Goal: Navigation & Orientation: Find specific page/section

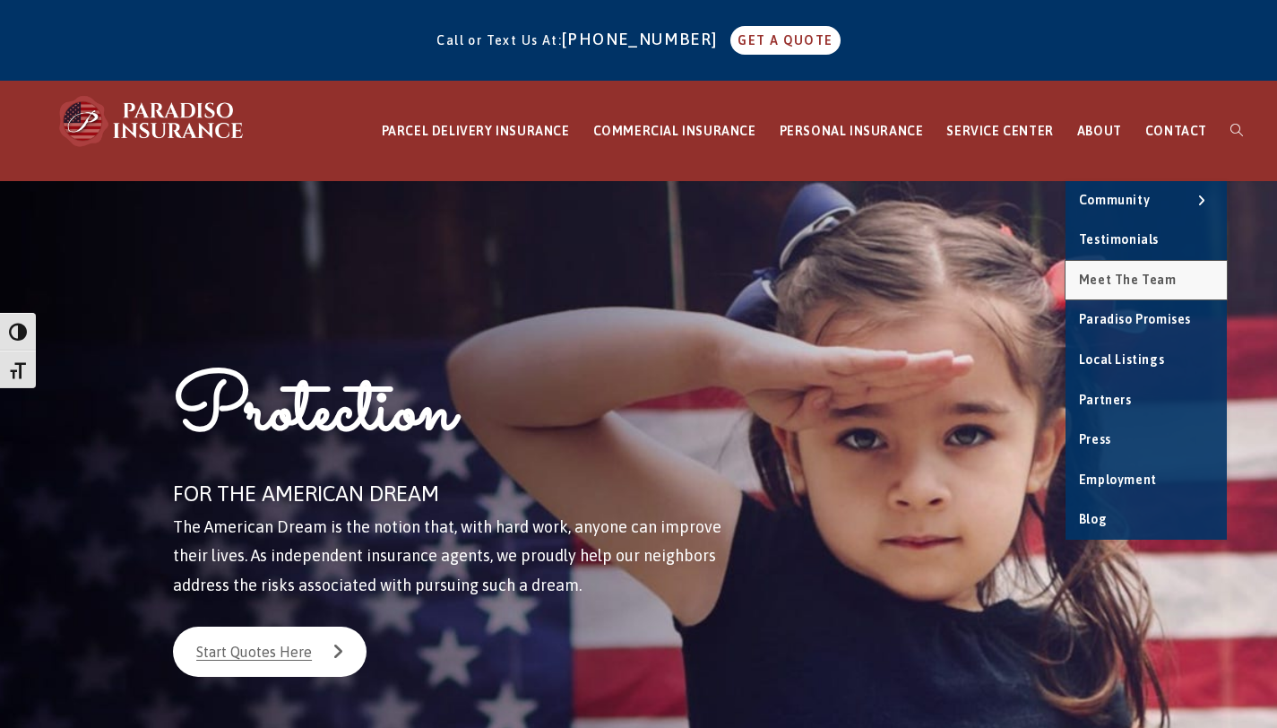
click at [1101, 274] on span "Meet the Team" at bounding box center [1128, 280] width 98 height 14
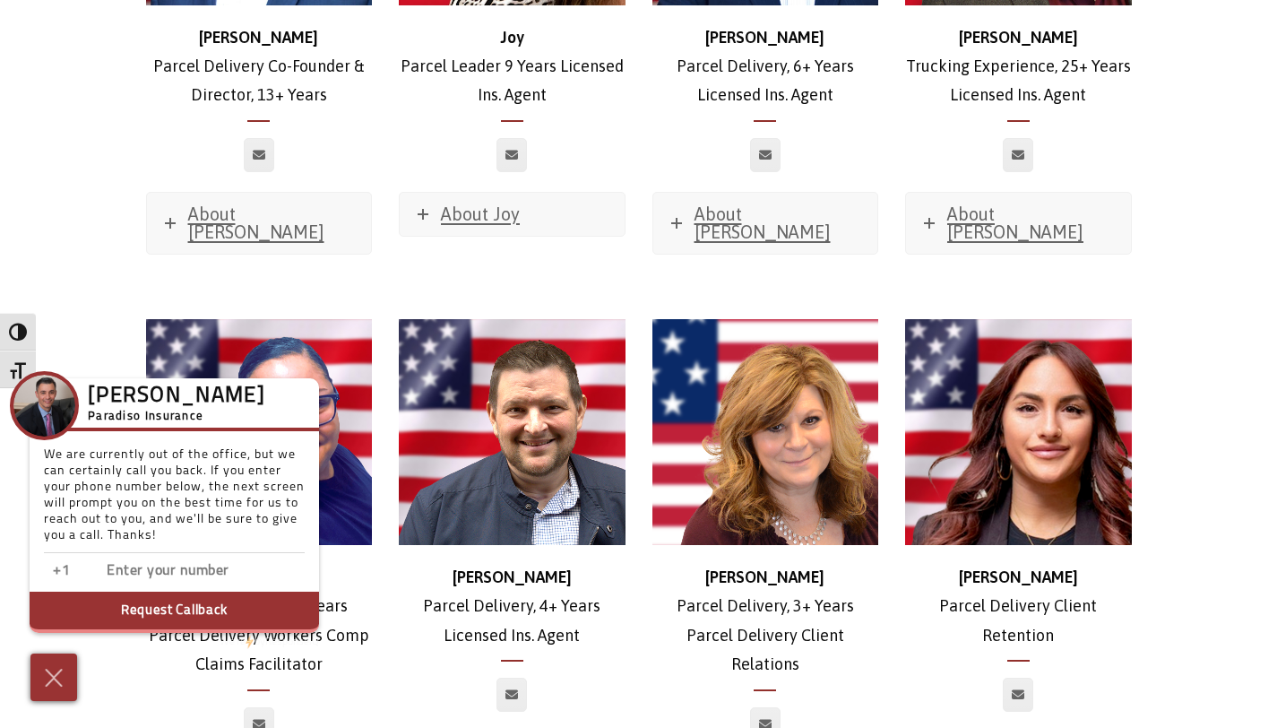
scroll to position [3076, 0]
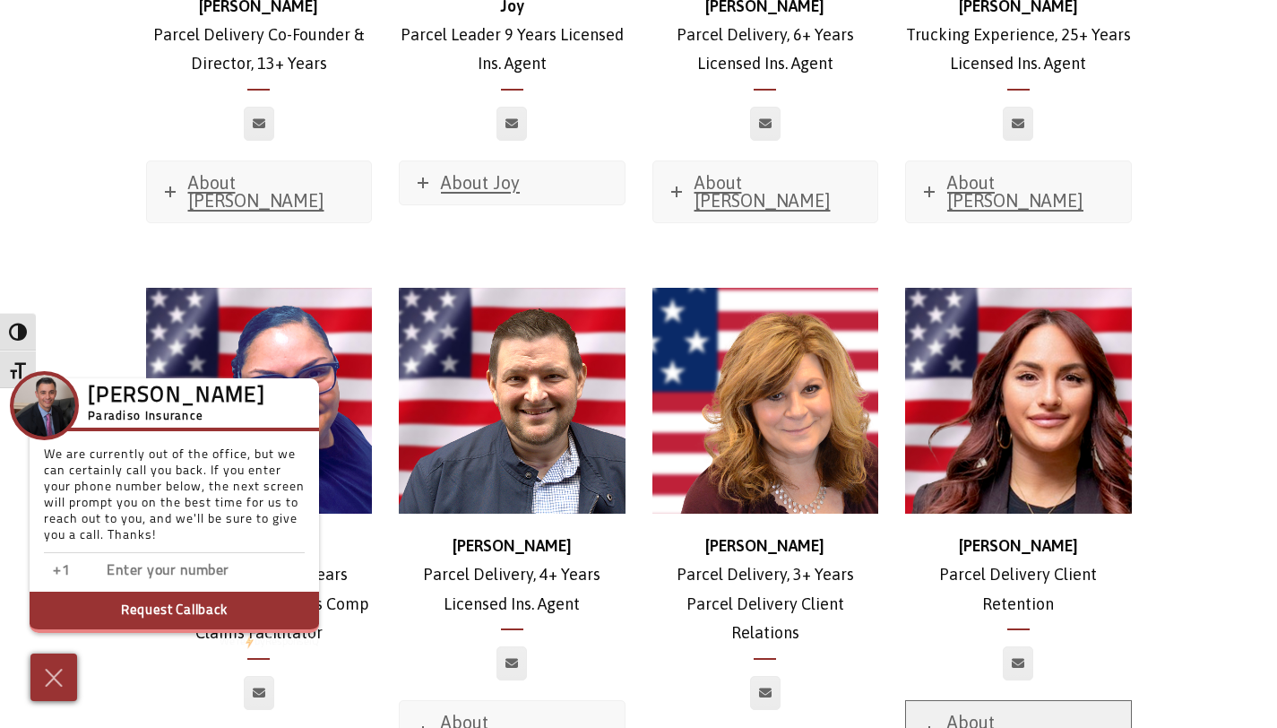
click at [1004, 712] on span "About [PERSON_NAME]" at bounding box center [1016, 731] width 136 height 39
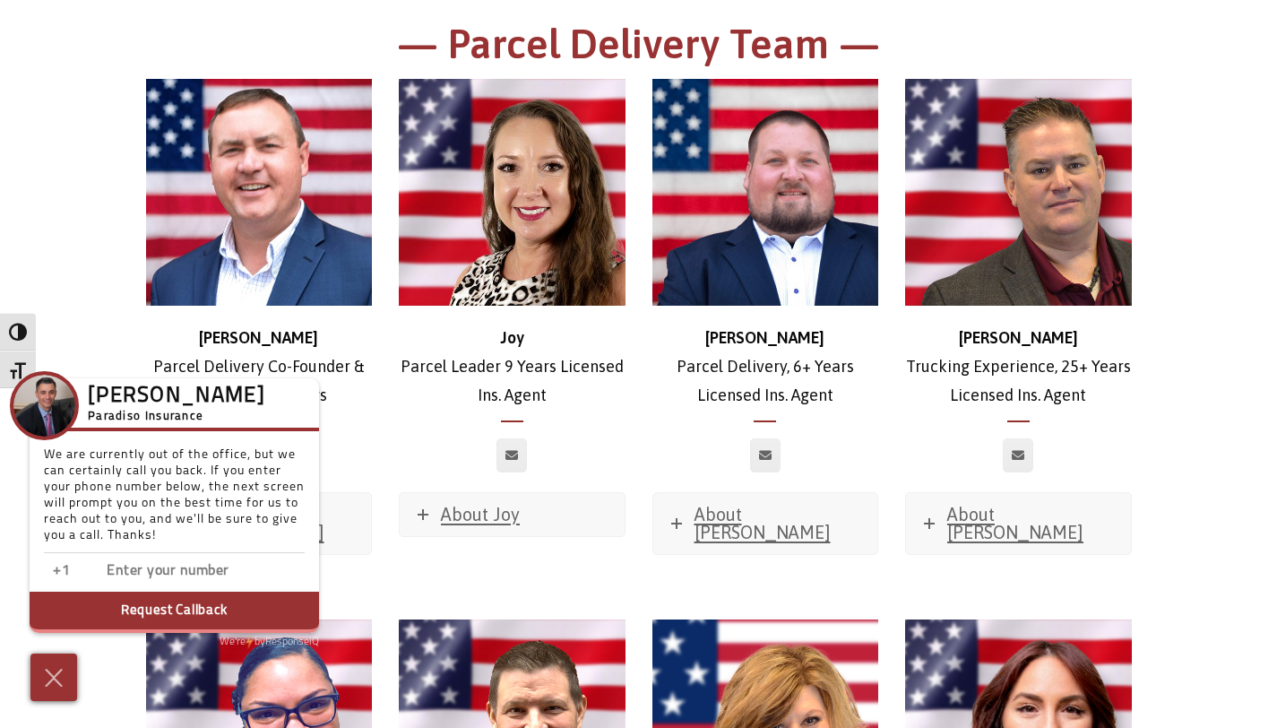
scroll to position [2721, 0]
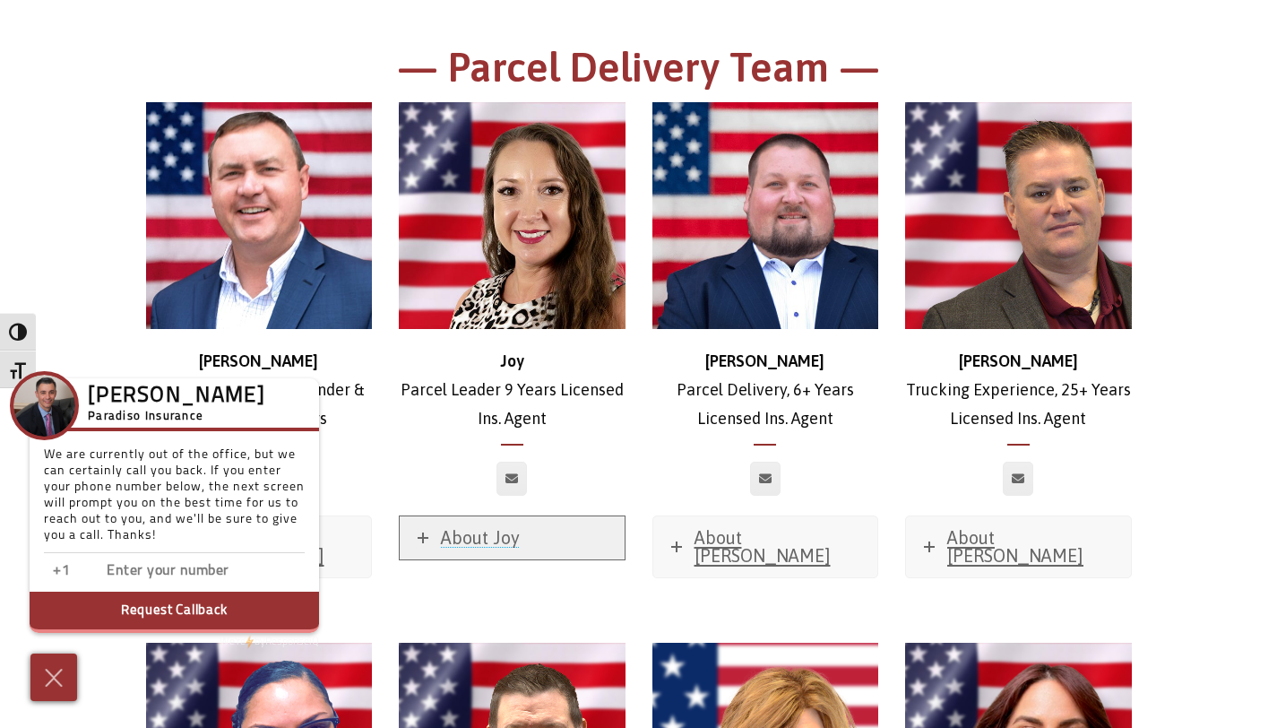
click at [527, 516] on link "About Joy" at bounding box center [512, 537] width 225 height 43
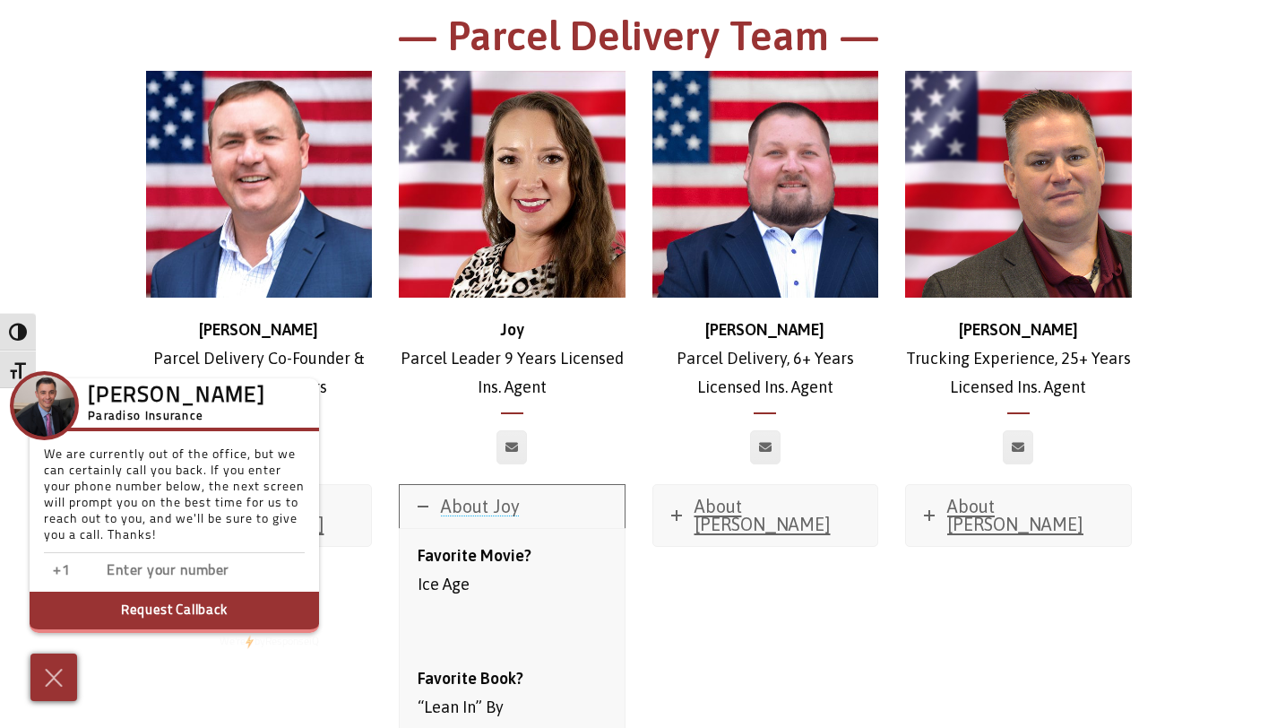
scroll to position [2695, 0]
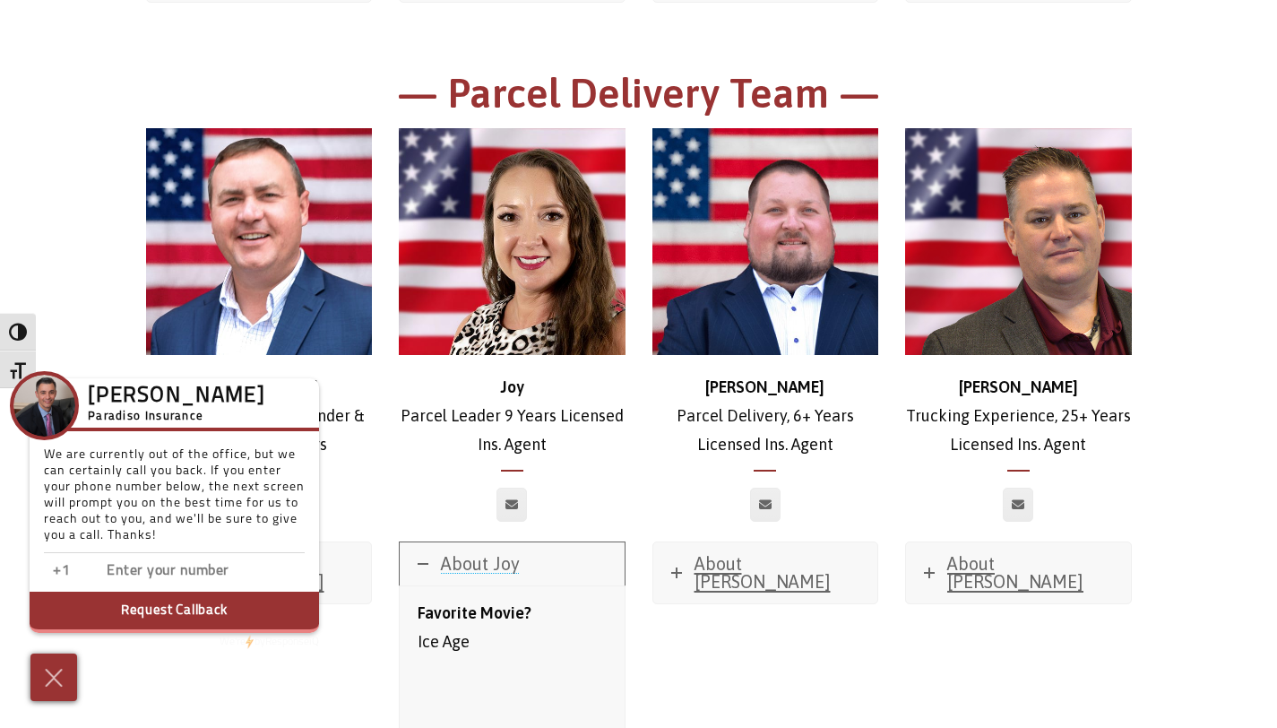
click at [420, 542] on link "About Joy" at bounding box center [512, 563] width 225 height 43
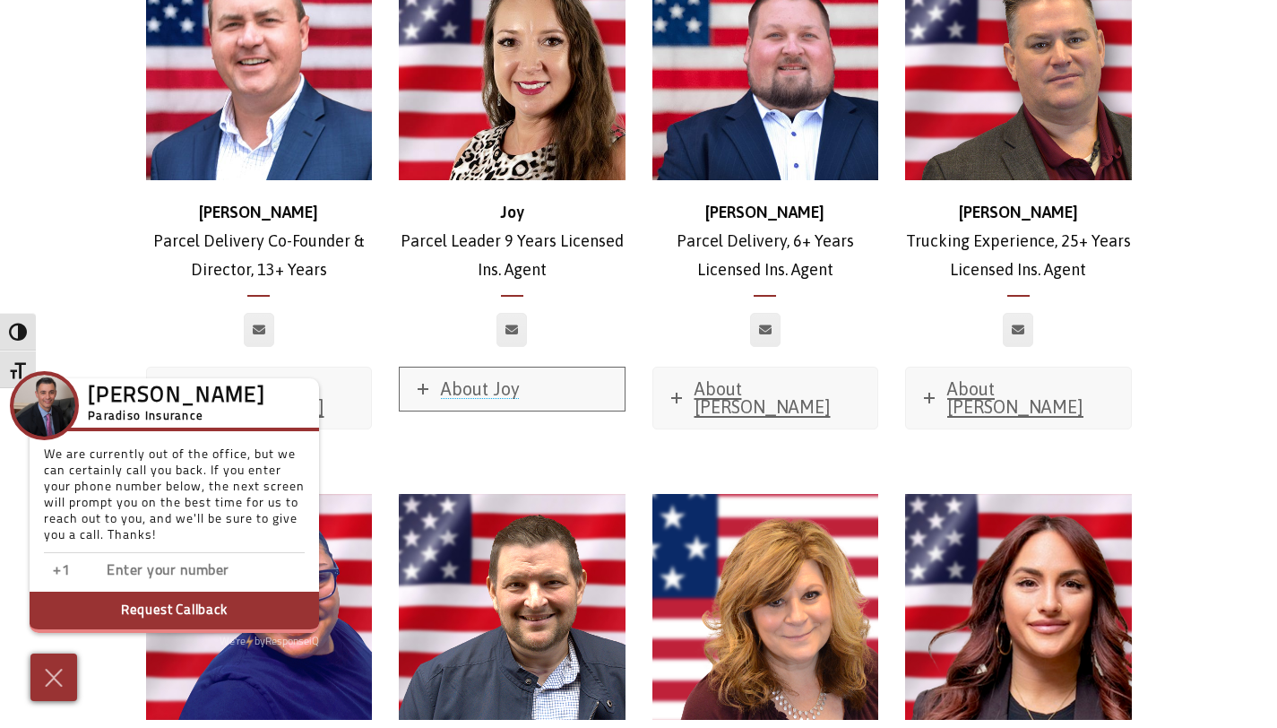
scroll to position [2889, 0]
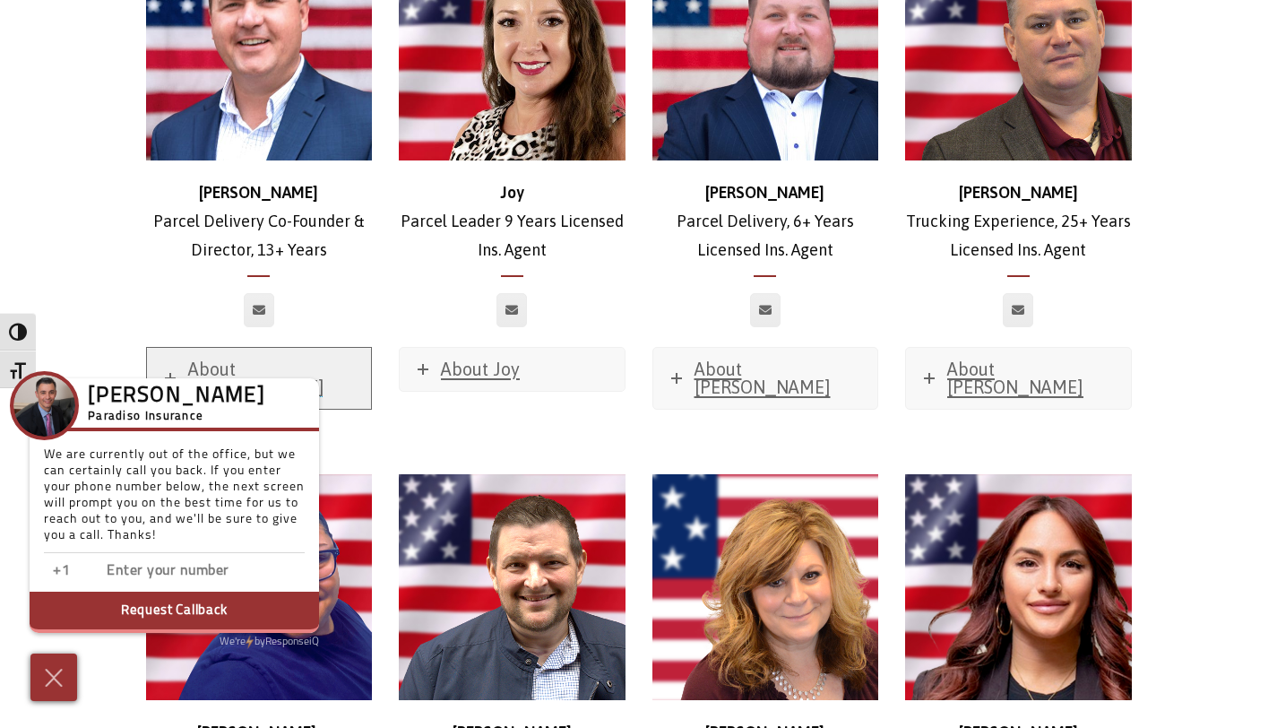
click at [262, 359] on span "About [PERSON_NAME]" at bounding box center [256, 378] width 136 height 39
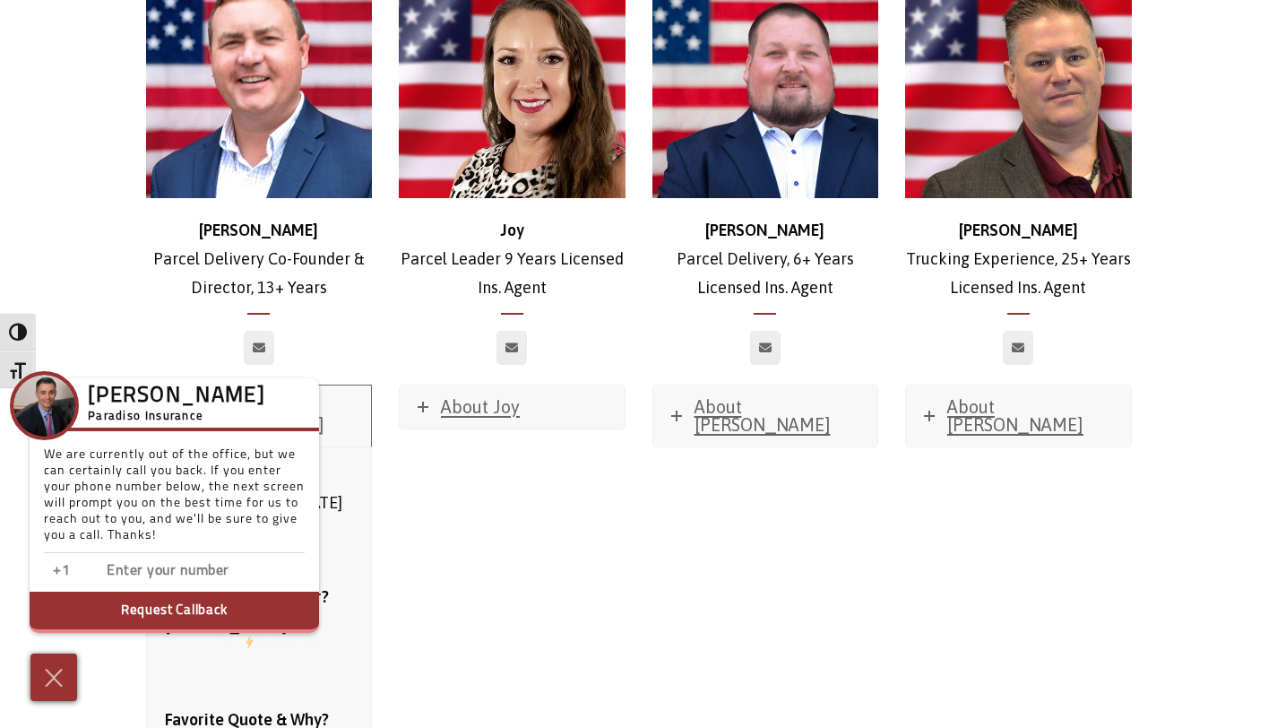
scroll to position [2925, 0]
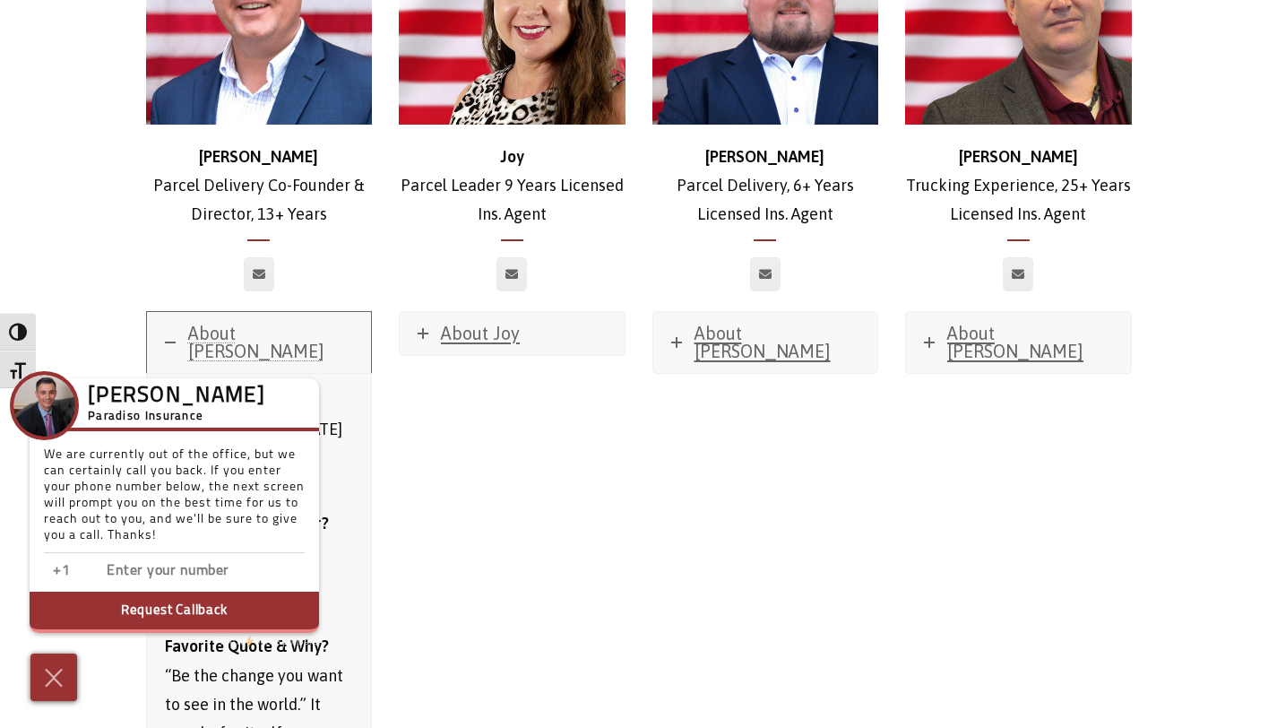
click at [170, 337] on icon at bounding box center [170, 342] width 11 height 11
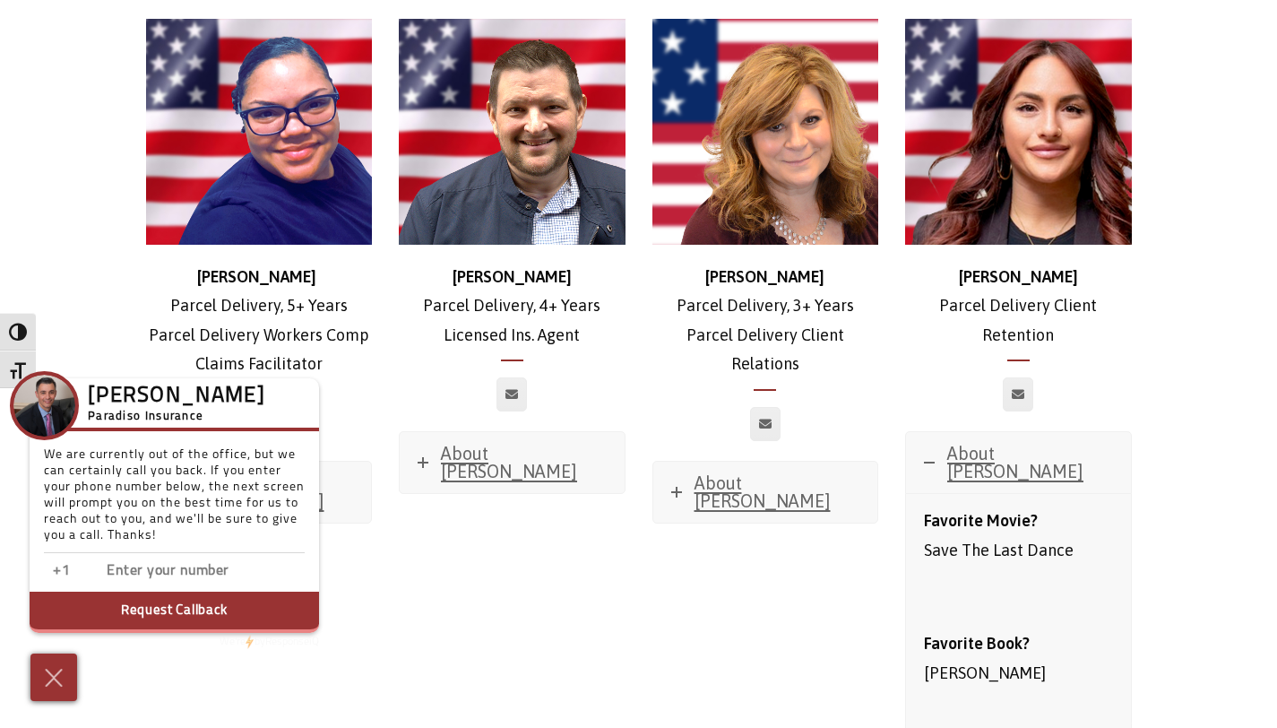
scroll to position [3260, 0]
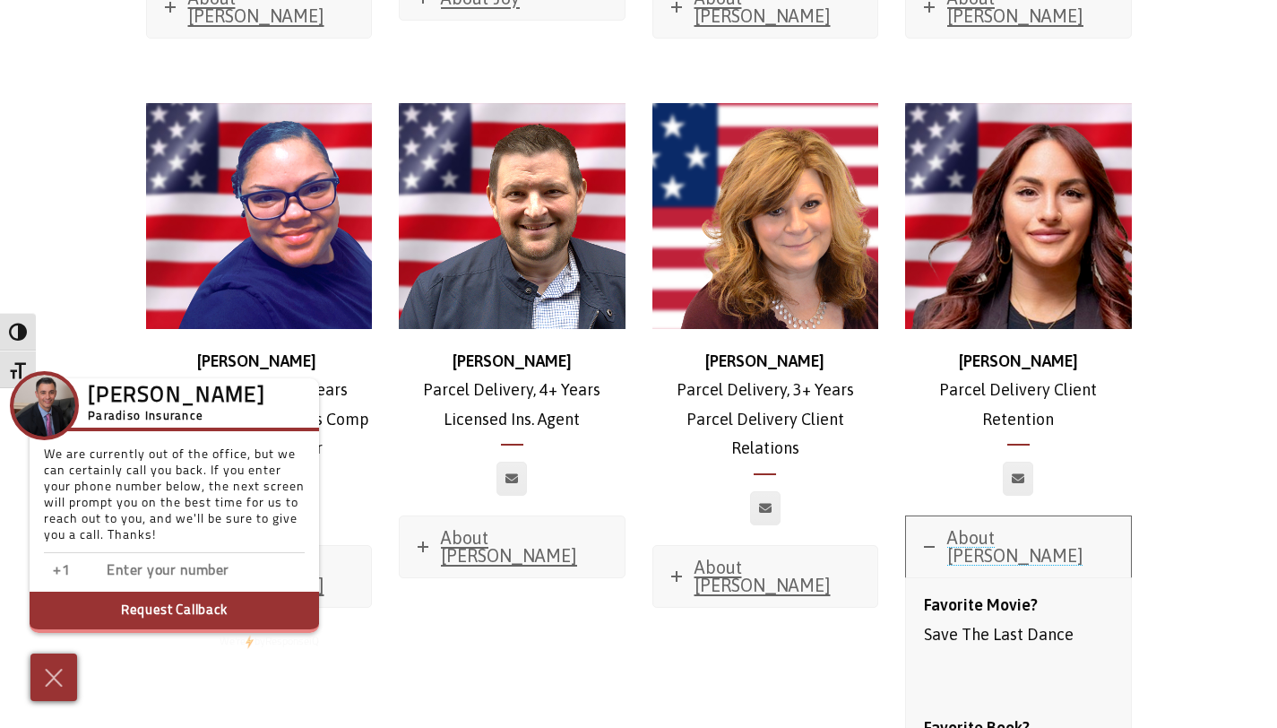
click at [931, 541] on icon at bounding box center [929, 546] width 11 height 11
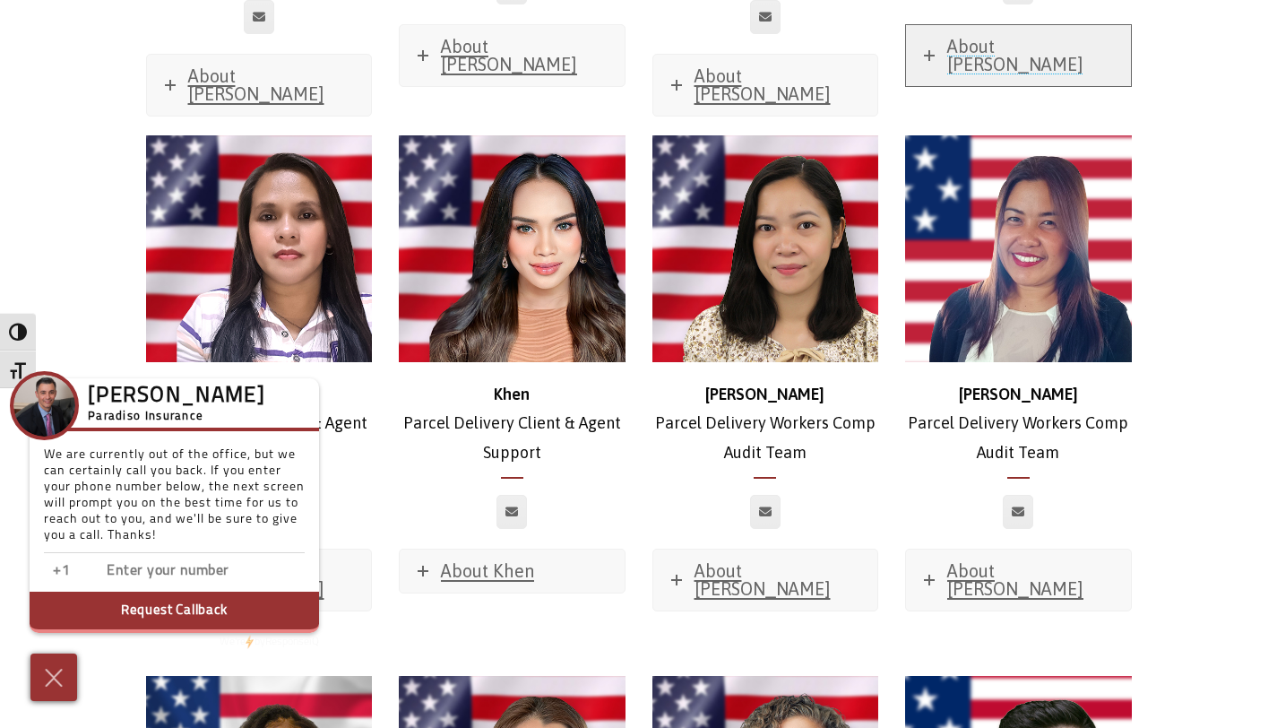
scroll to position [3753, 0]
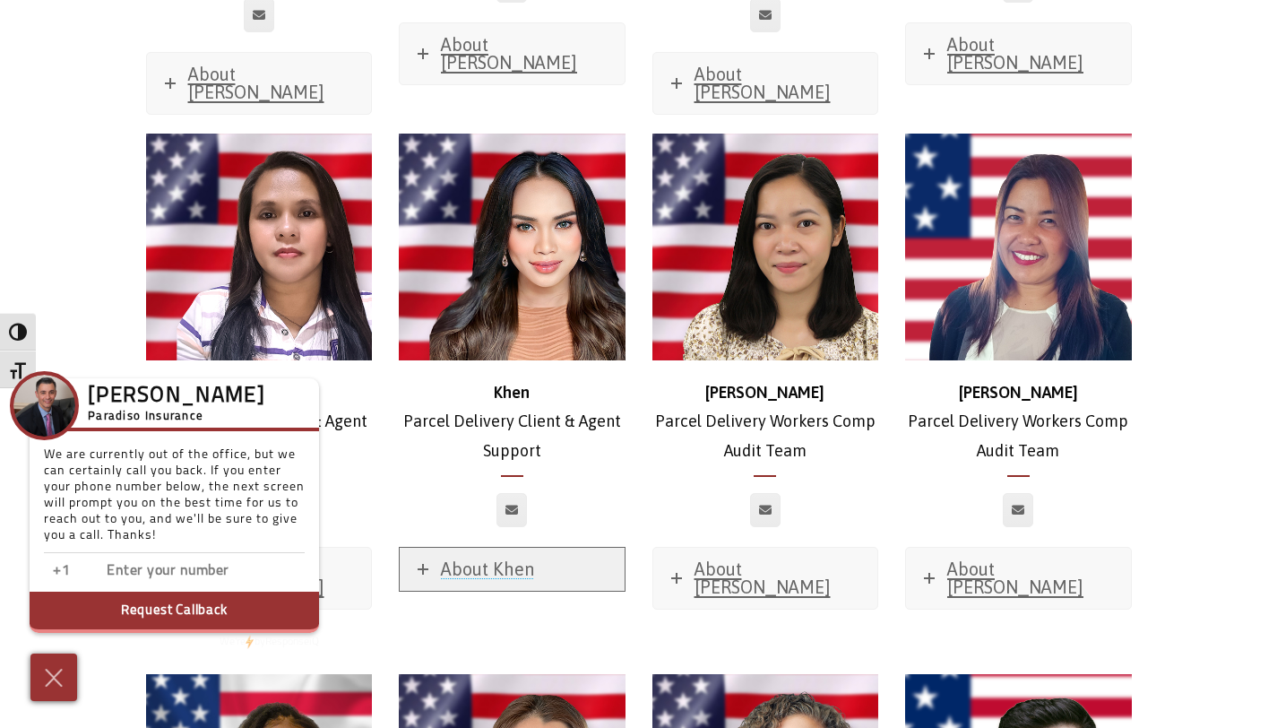
click at [421, 564] on icon at bounding box center [423, 569] width 11 height 11
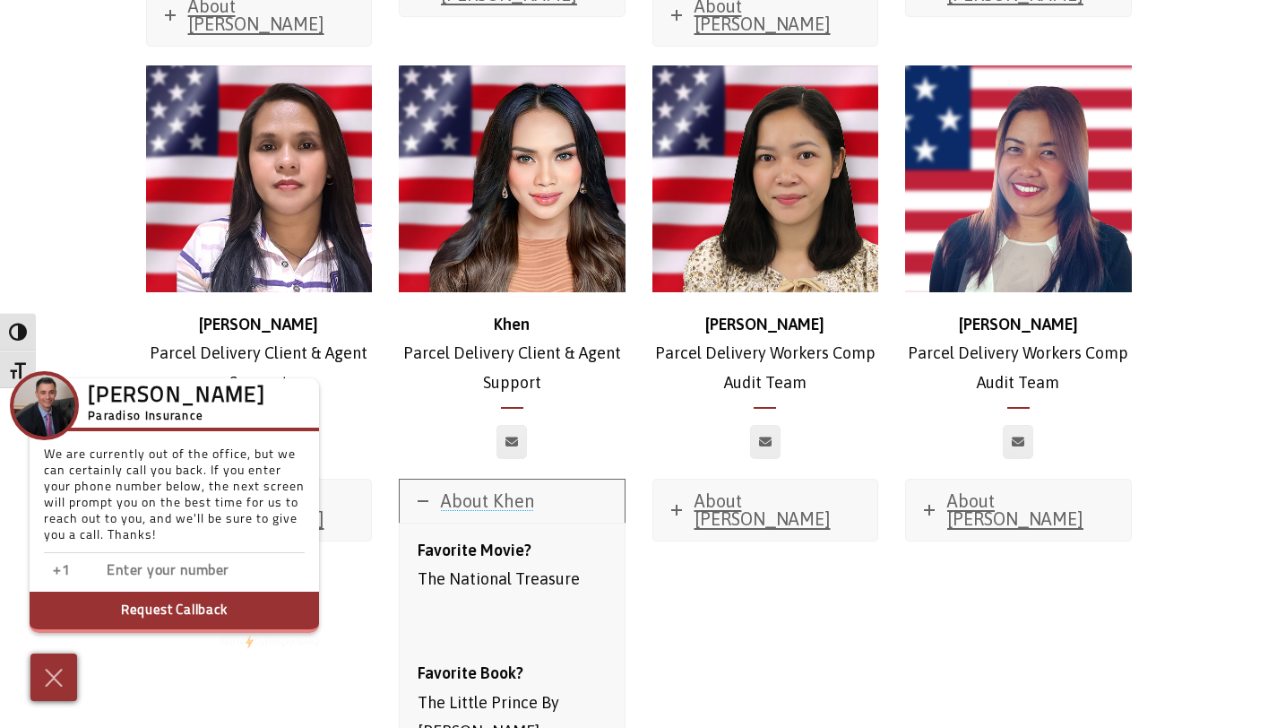
scroll to position [3773, 0]
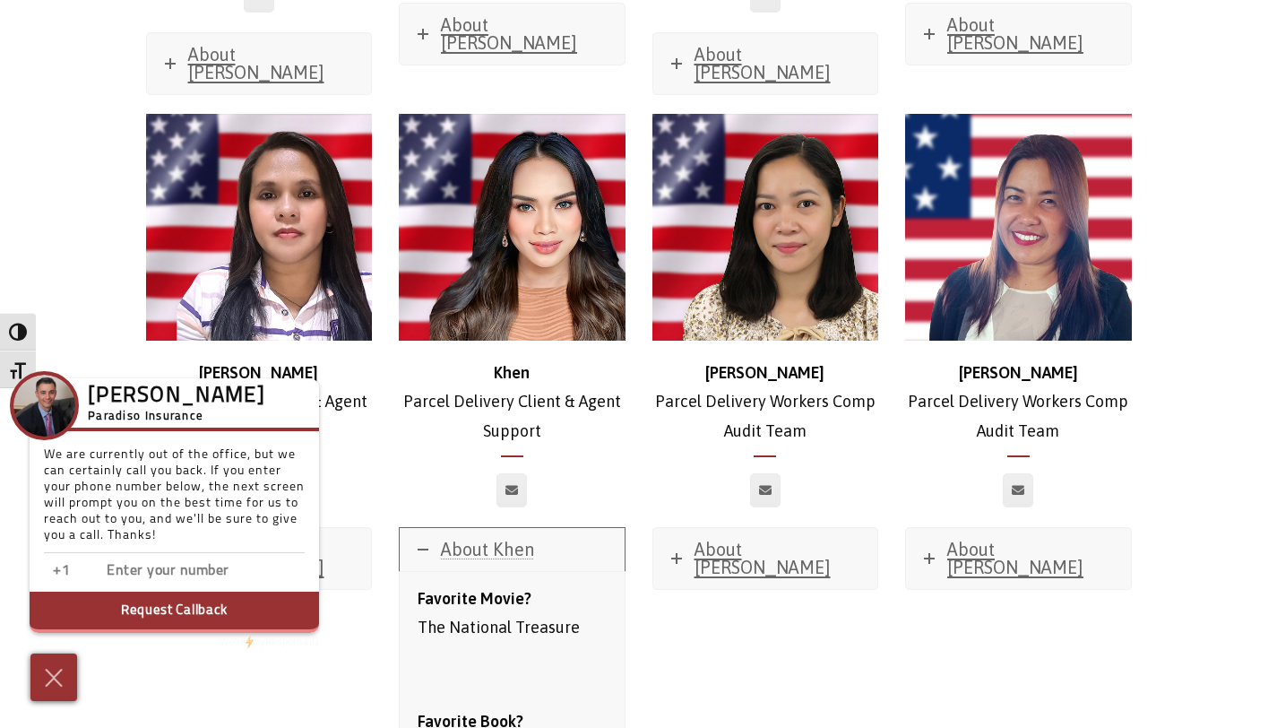
click at [424, 528] on link "About Khen" at bounding box center [512, 549] width 225 height 43
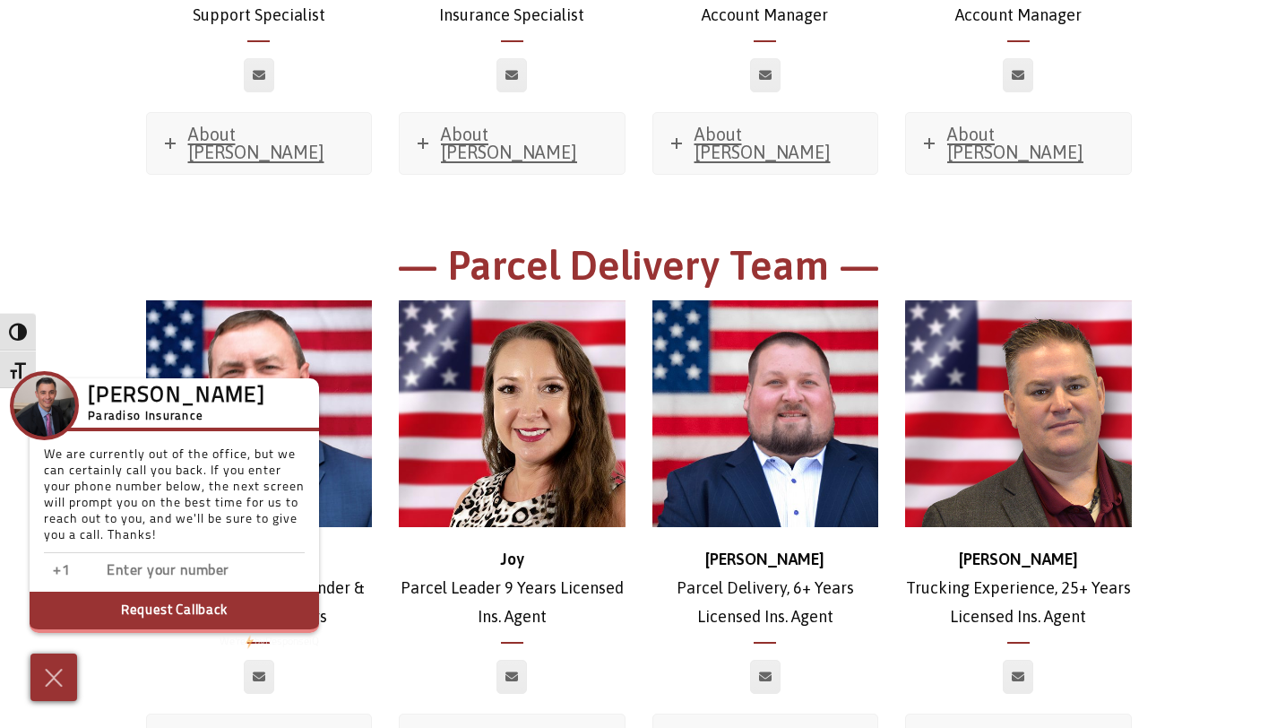
scroll to position [2520, 0]
